Goal: Information Seeking & Learning: Learn about a topic

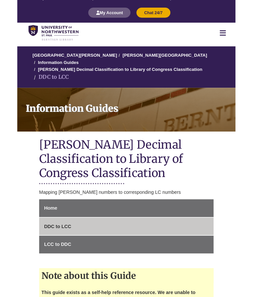
scroll to position [6, 0]
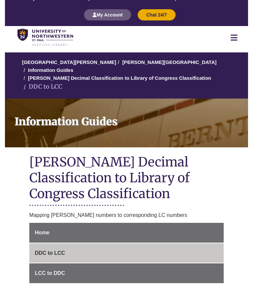
click at [56, 251] on span "DDC to LCC" at bounding box center [50, 254] width 30 height 6
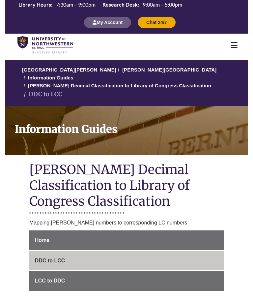
click at [79, 271] on link "LCC to DDC" at bounding box center [126, 281] width 194 height 20
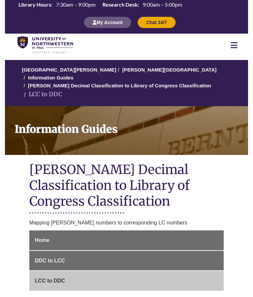
click at [68, 251] on link "DDC to LCC" at bounding box center [126, 261] width 194 height 20
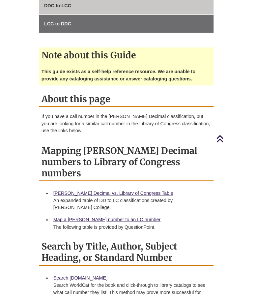
scroll to position [255, 0]
